Goal: Communication & Community: Answer question/provide support

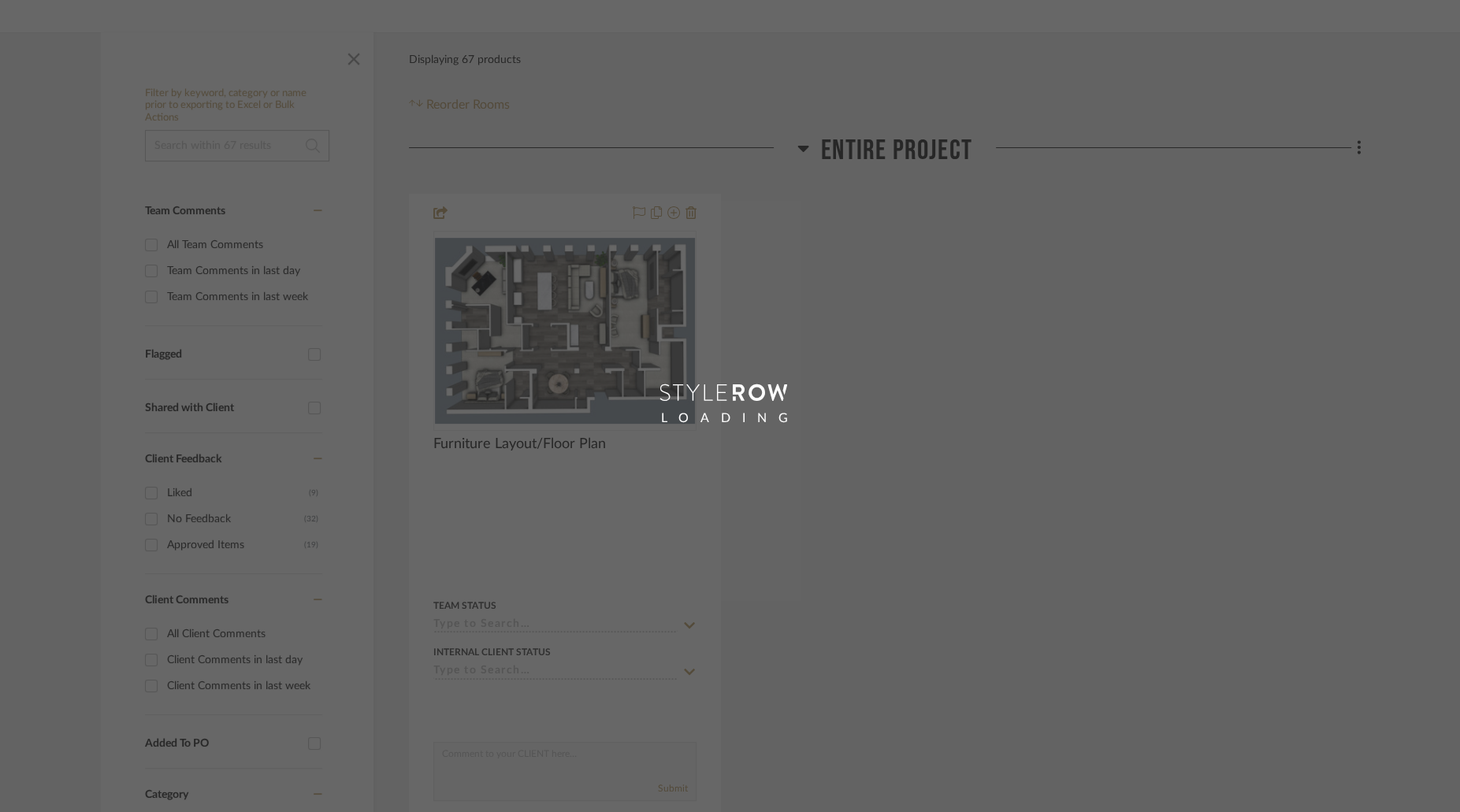
scroll to position [242, 0]
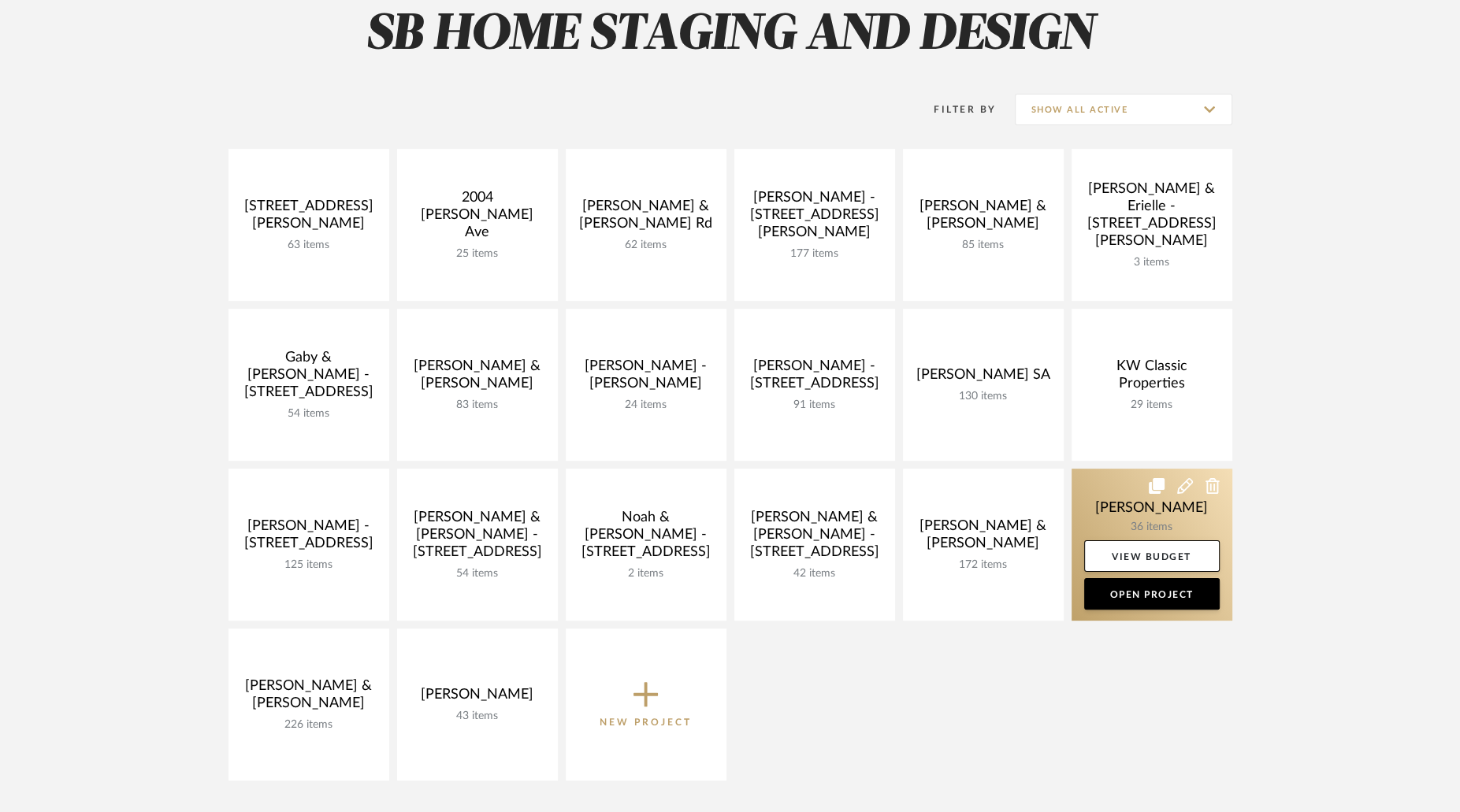
click at [1101, 536] on link at bounding box center [1151, 544] width 160 height 152
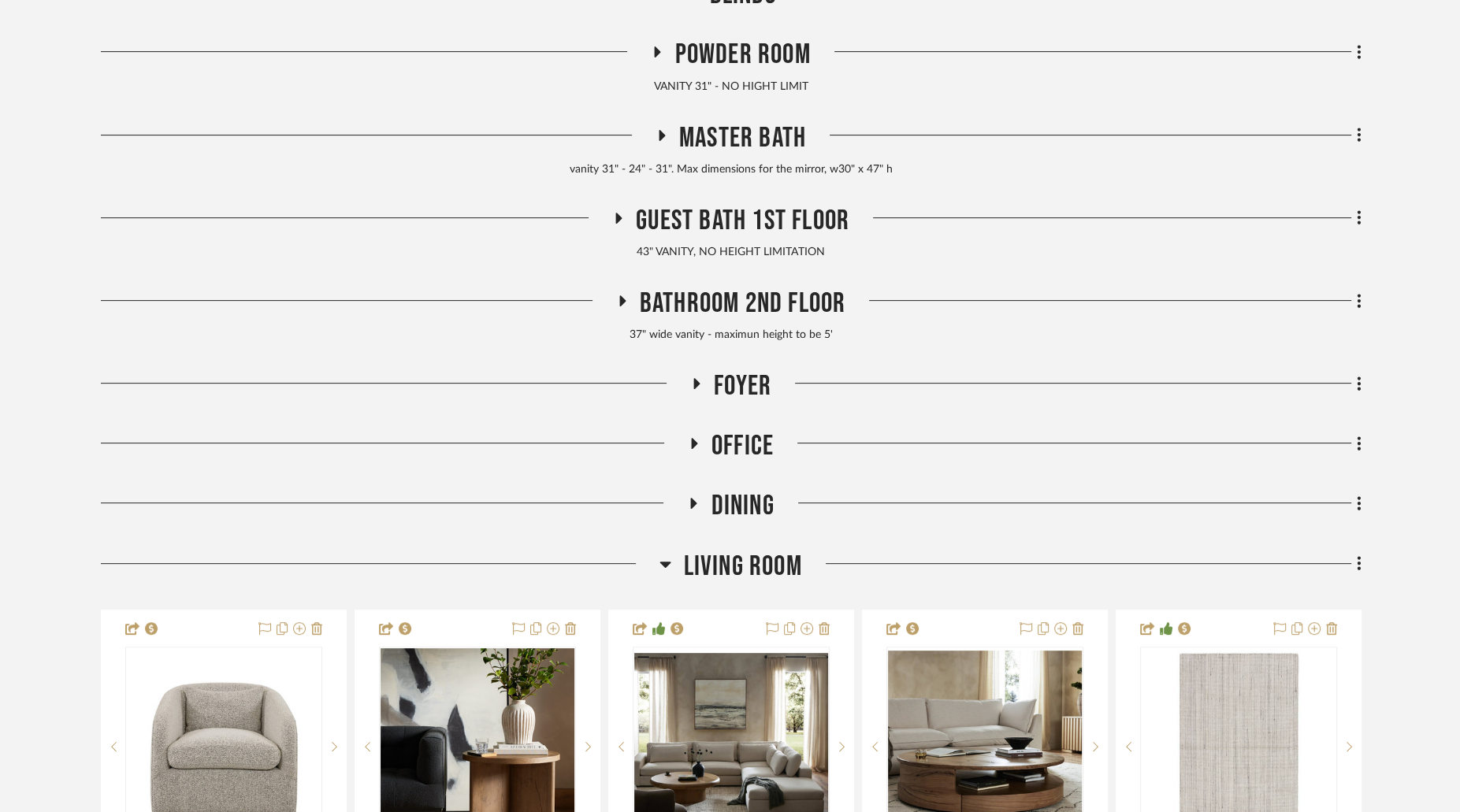
scroll to position [453, 0]
click at [669, 561] on icon at bounding box center [665, 564] width 11 height 6
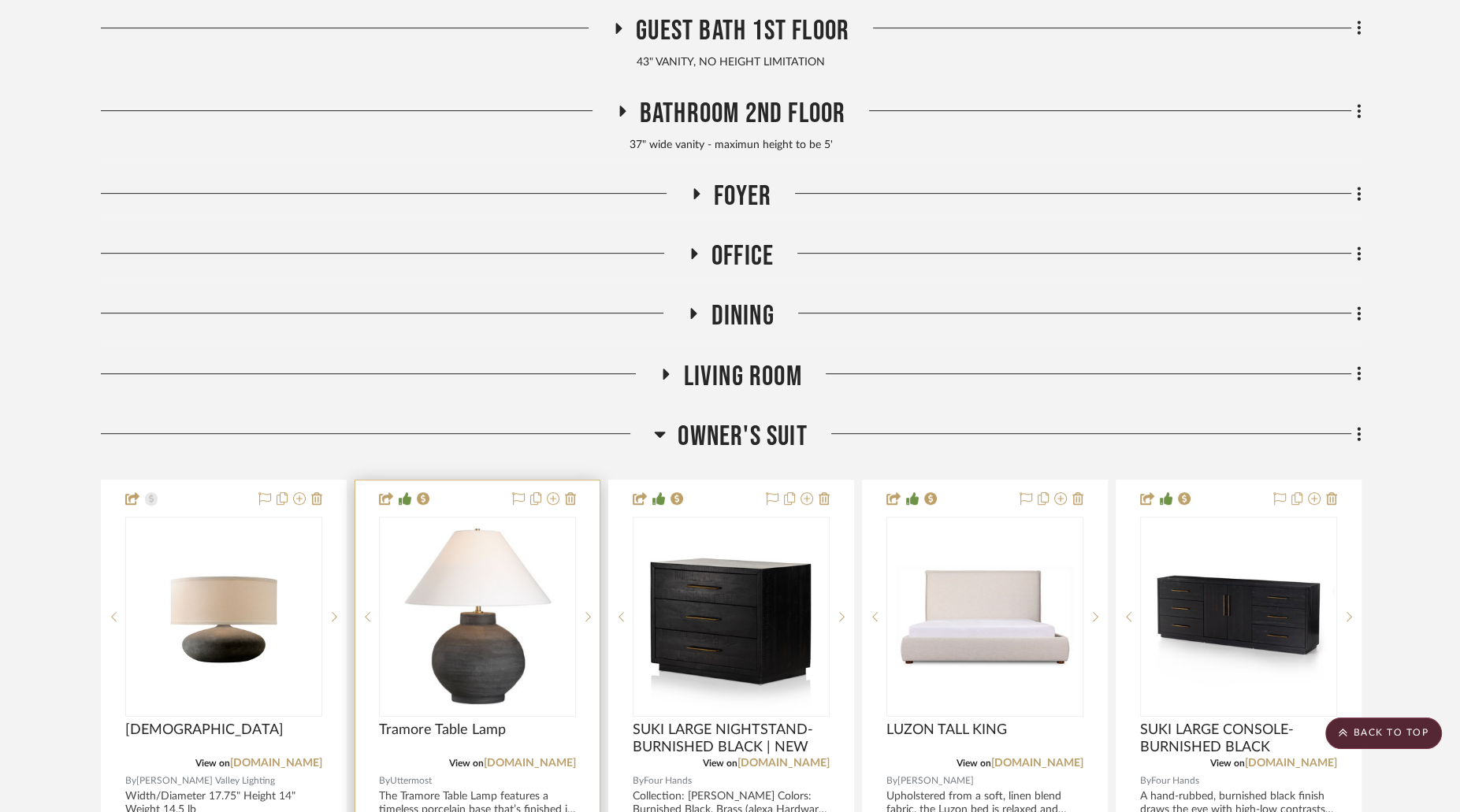
scroll to position [704, 0]
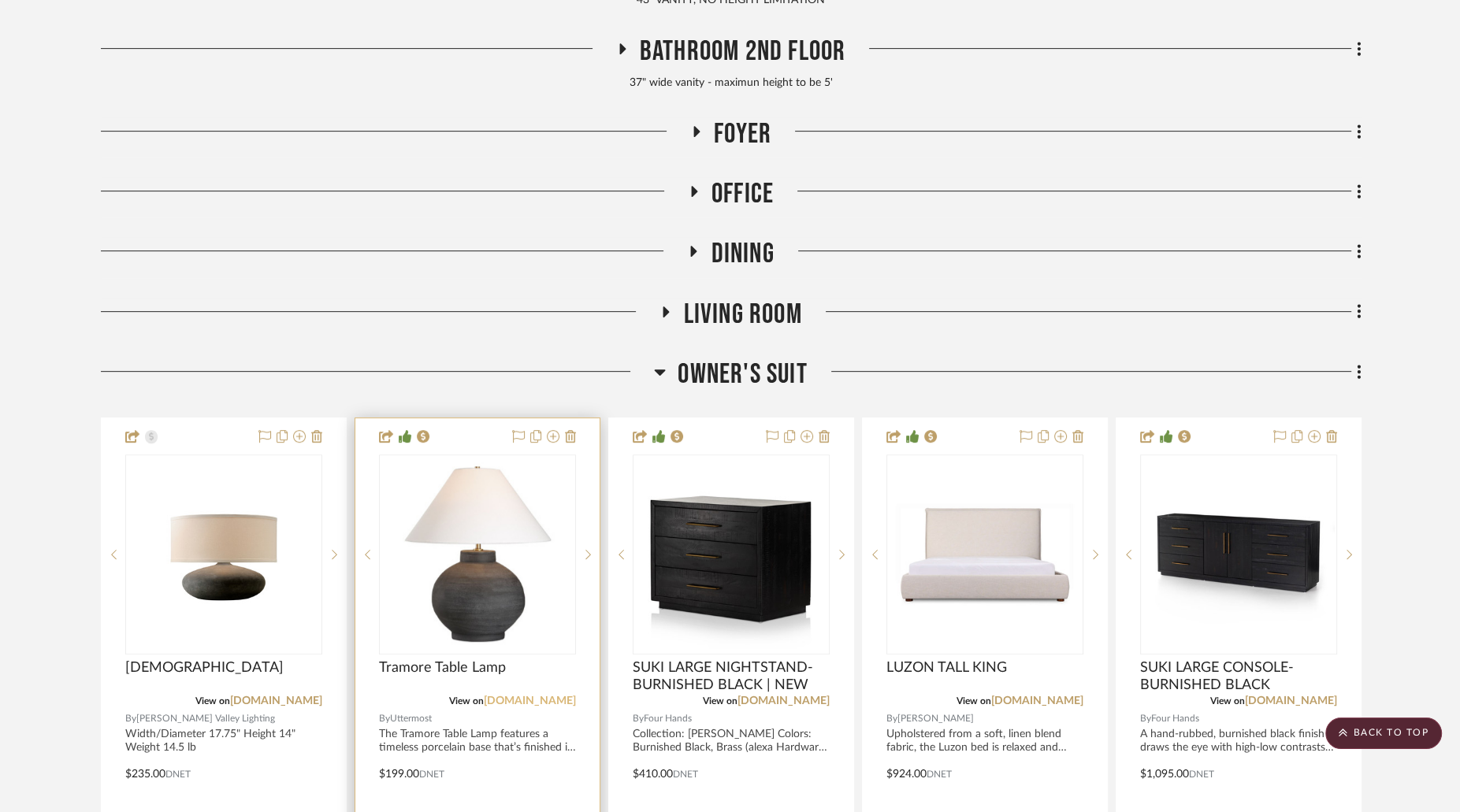
click at [524, 698] on link "[DOMAIN_NAME]" at bounding box center [529, 700] width 92 height 11
click at [450, 533] on img "0" at bounding box center [477, 554] width 193 height 193
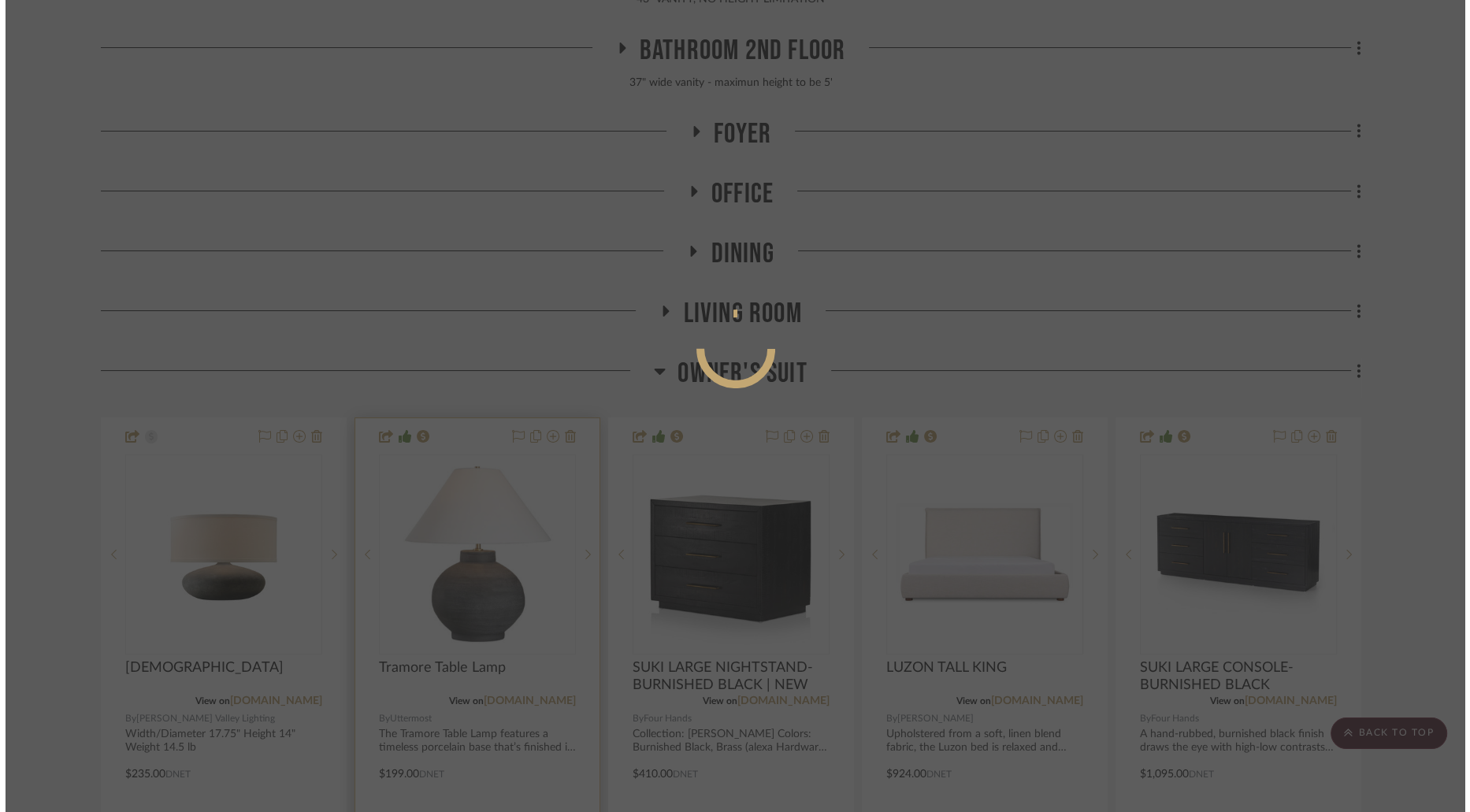
scroll to position [0, 0]
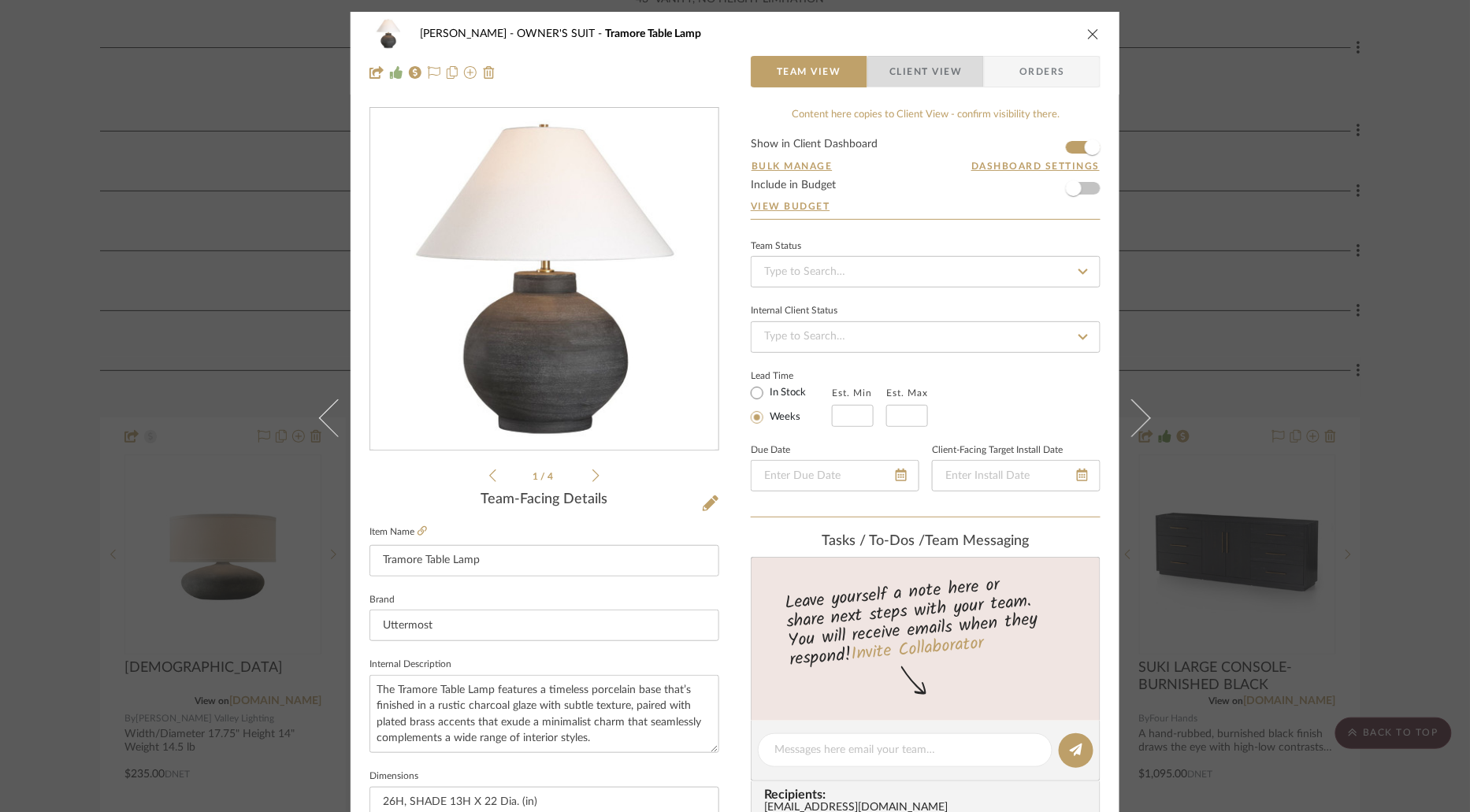
click at [938, 86] on span "Client View" at bounding box center [926, 72] width 73 height 32
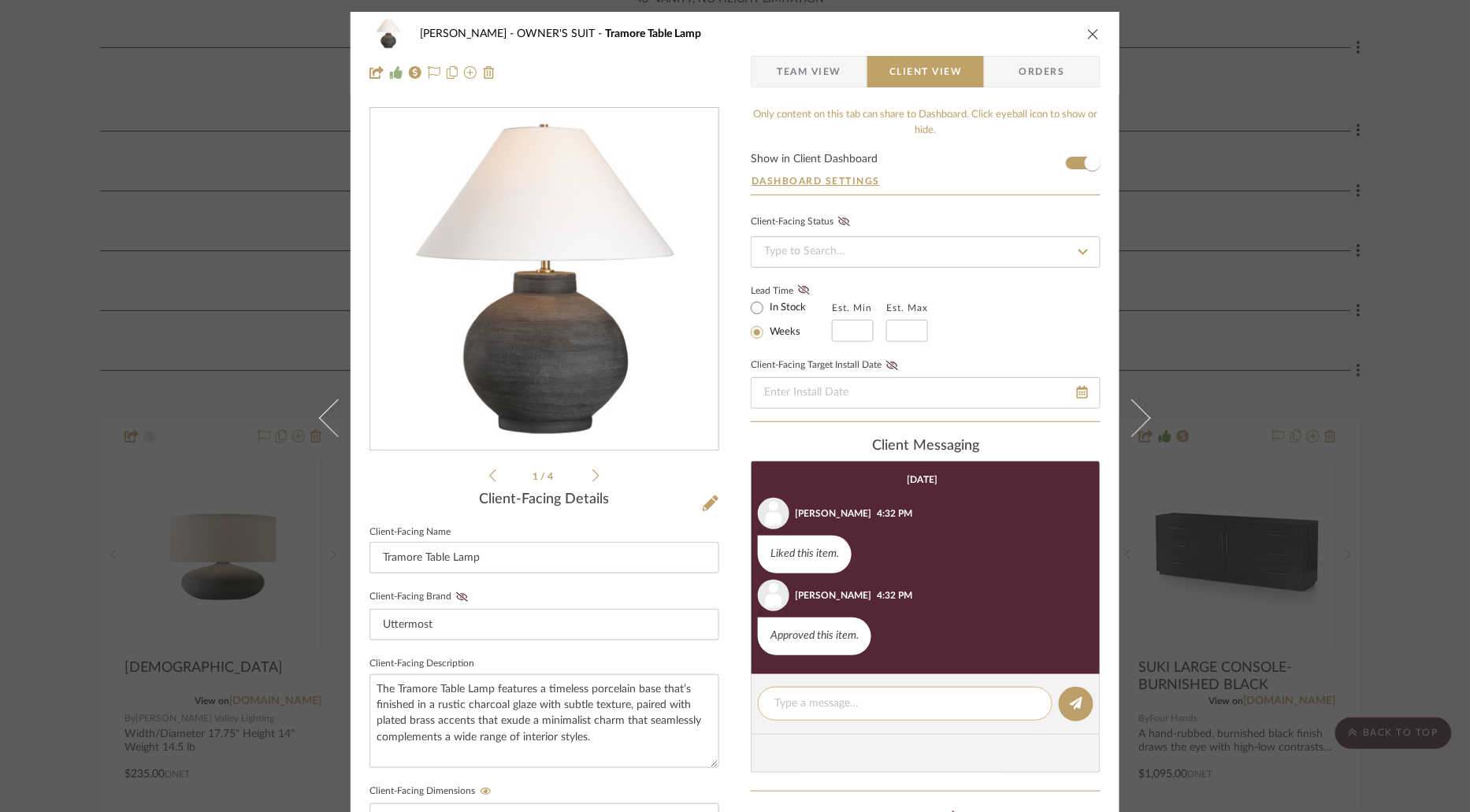
click at [938, 696] on textarea at bounding box center [905, 703] width 261 height 17
type textarea "ORDER 3 OFF THEM. ONE FOR THE LIVING ROOM AND ONE FOR THE BEDROOM"
click at [1070, 712] on button at bounding box center [1076, 703] width 35 height 35
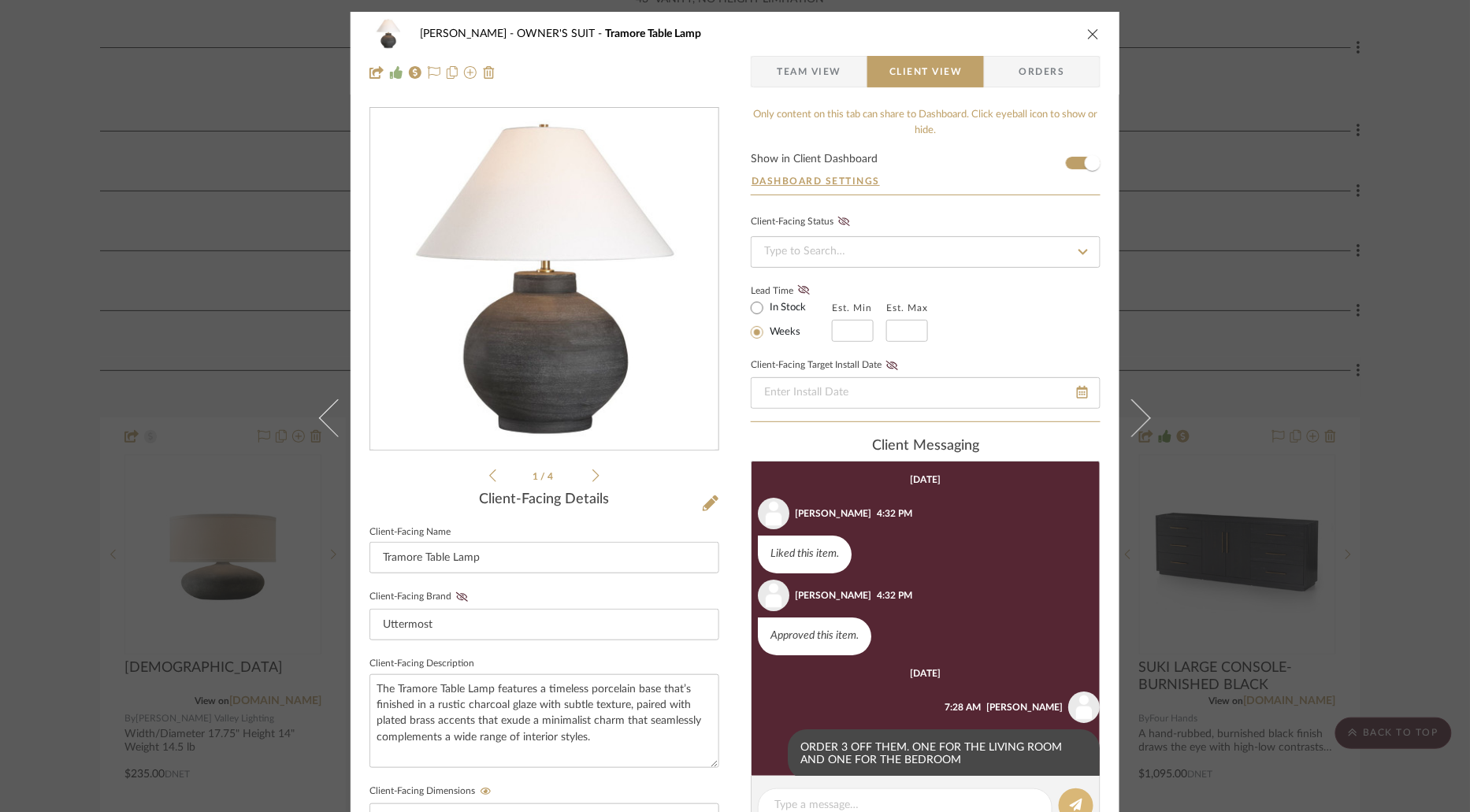
scroll to position [23, 0]
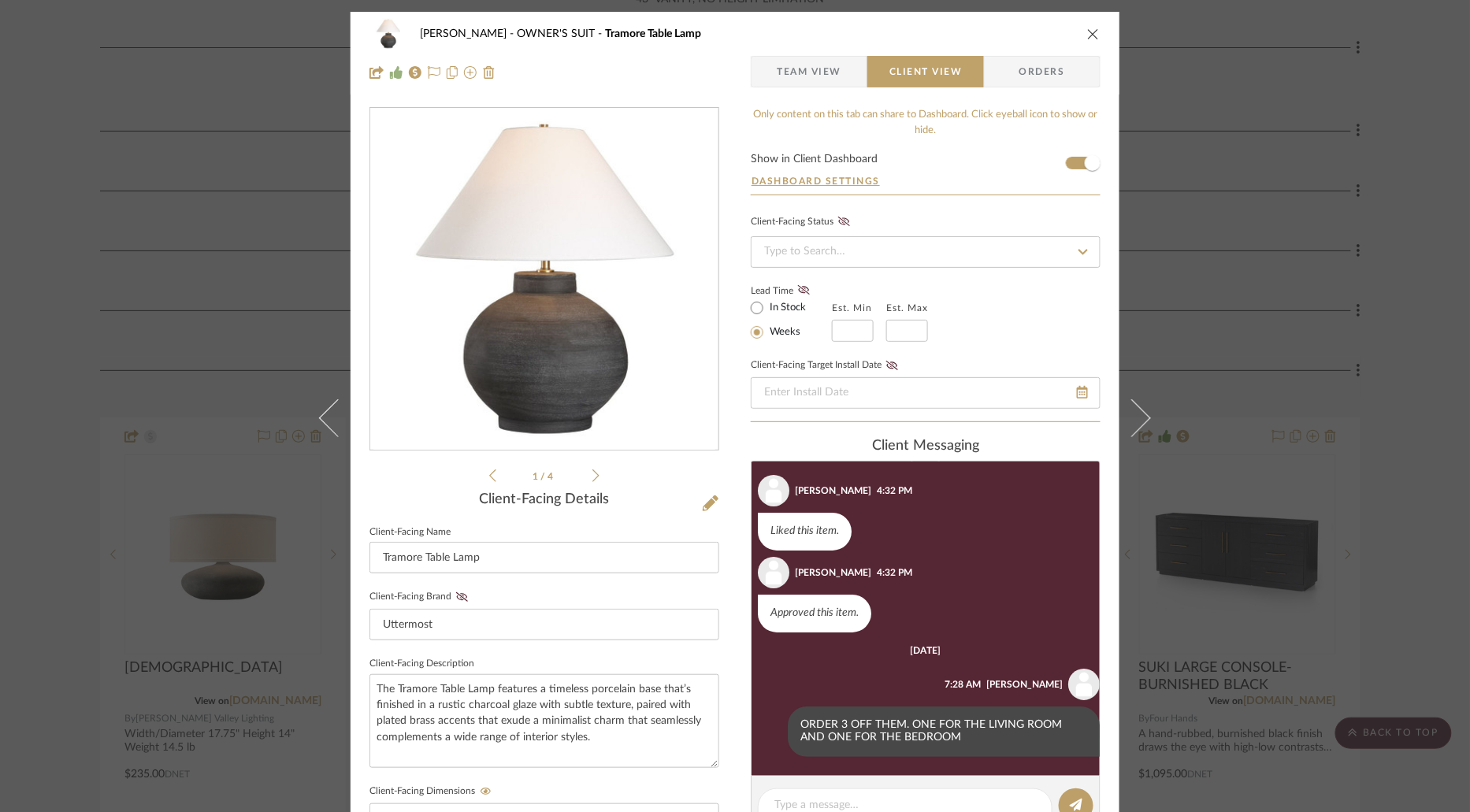
click at [1087, 40] on icon "close" at bounding box center [1093, 34] width 13 height 13
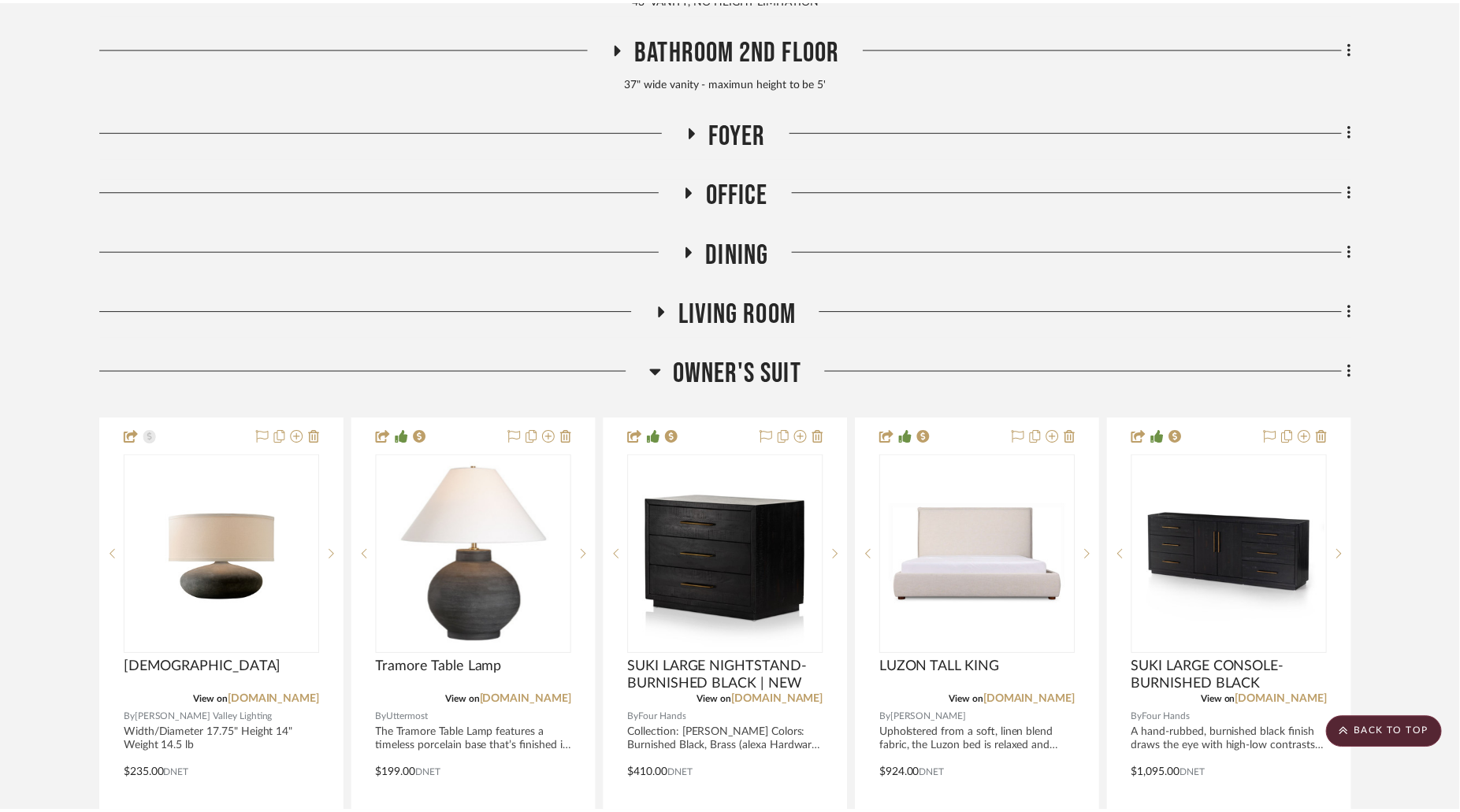
scroll to position [704, 0]
